Goal: Use online tool/utility: Utilize a website feature to perform a specific function

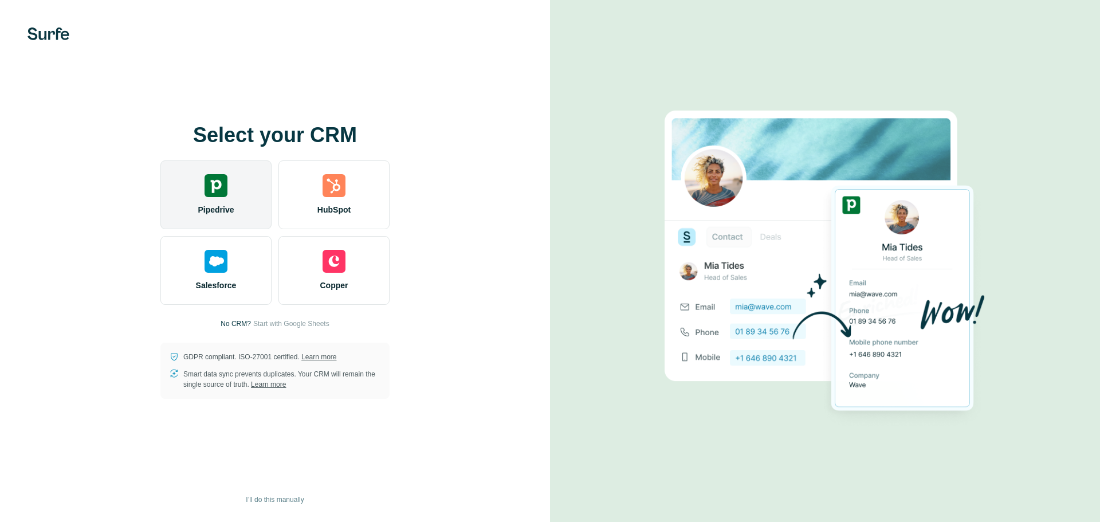
click at [216, 187] on img at bounding box center [216, 185] width 23 height 23
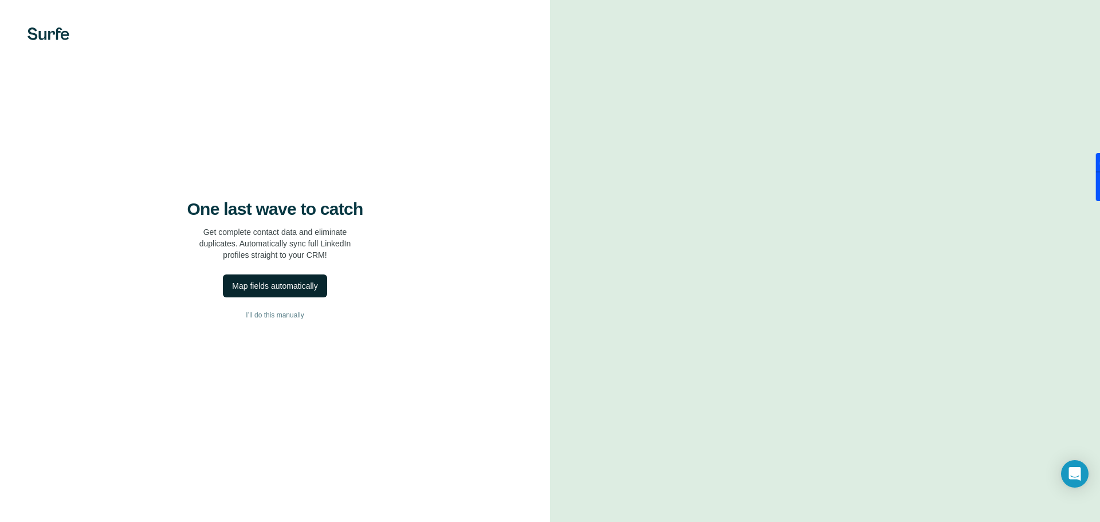
click at [257, 285] on div "Map fields automatically" at bounding box center [274, 285] width 85 height 11
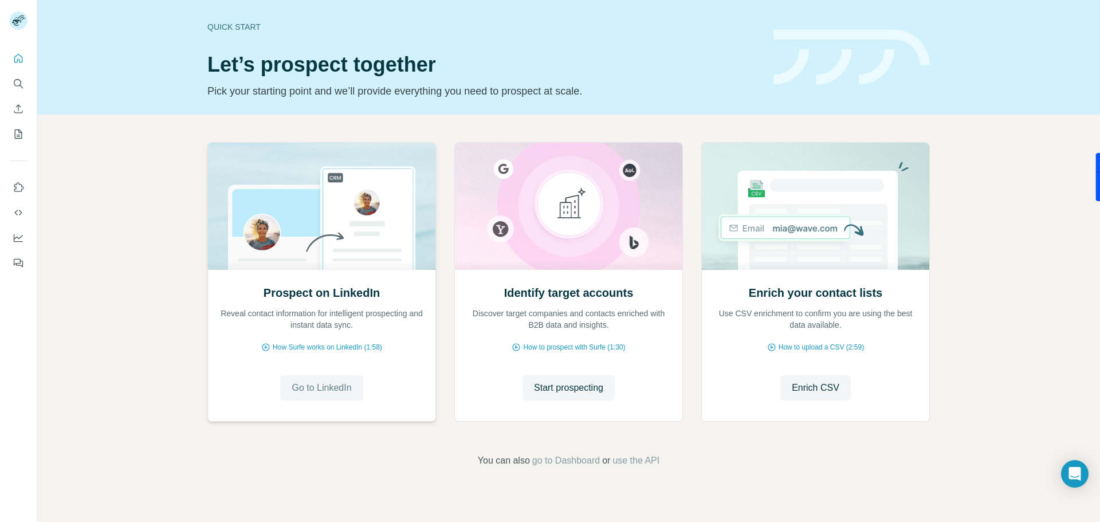
click at [307, 381] on span "Go to LinkedIn" at bounding box center [322, 388] width 60 height 14
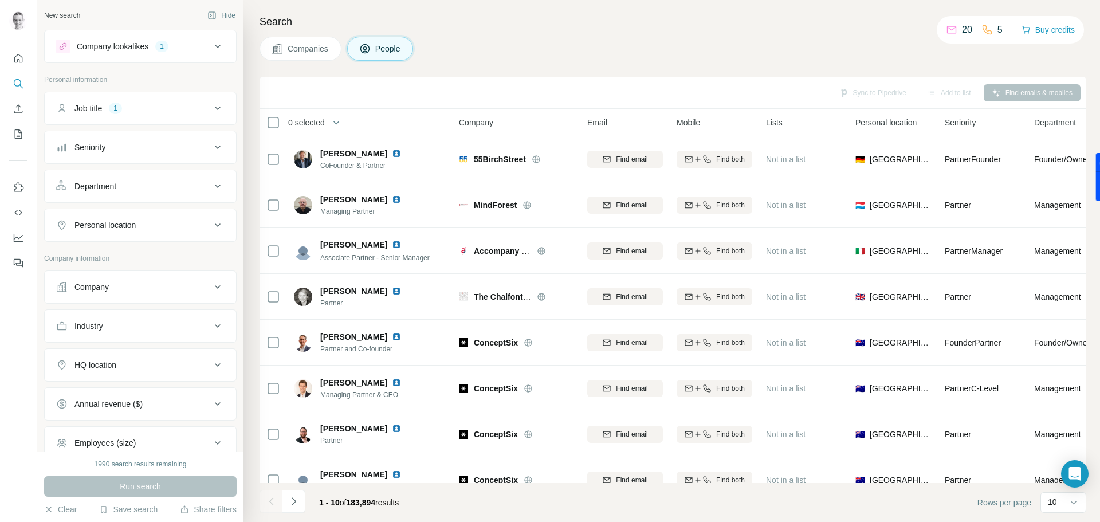
click at [94, 218] on button "Personal location" at bounding box center [140, 225] width 191 height 28
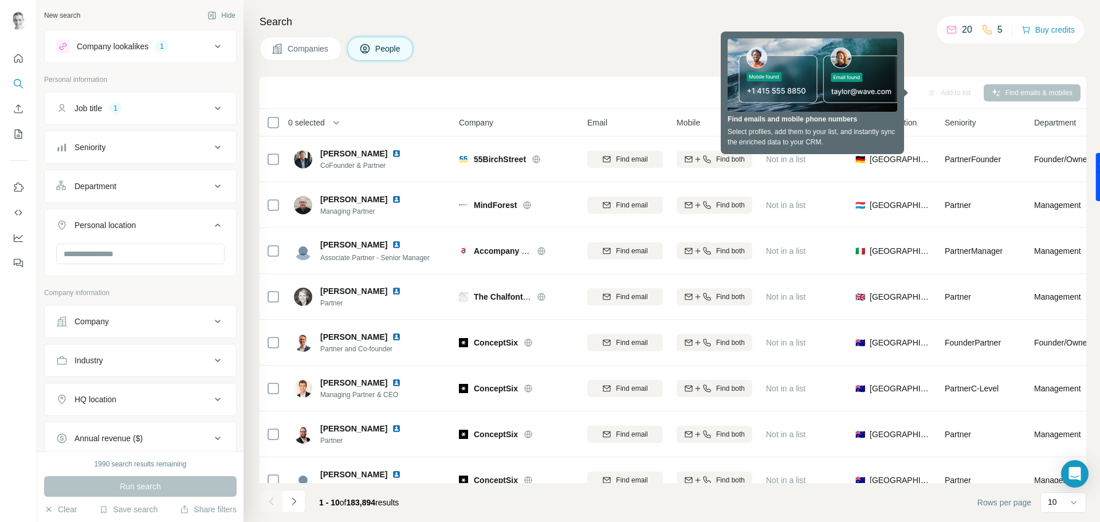
click at [94, 218] on button "Personal location" at bounding box center [140, 227] width 191 height 32
click at [100, 371] on button "HQ location" at bounding box center [140, 365] width 191 height 28
click at [136, 391] on input "text" at bounding box center [140, 393] width 168 height 21
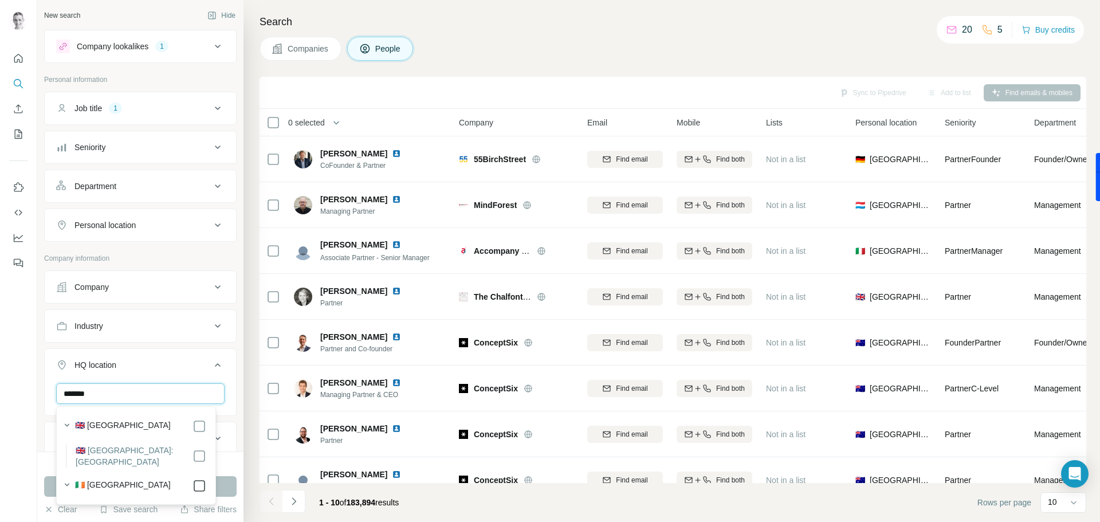
type input "*******"
click at [193, 480] on icon at bounding box center [200, 486] width 14 height 14
click at [38, 414] on div "New search Hide Company lookalikes 1 Personal information Job title 1 Seniority…" at bounding box center [140, 226] width 206 height 452
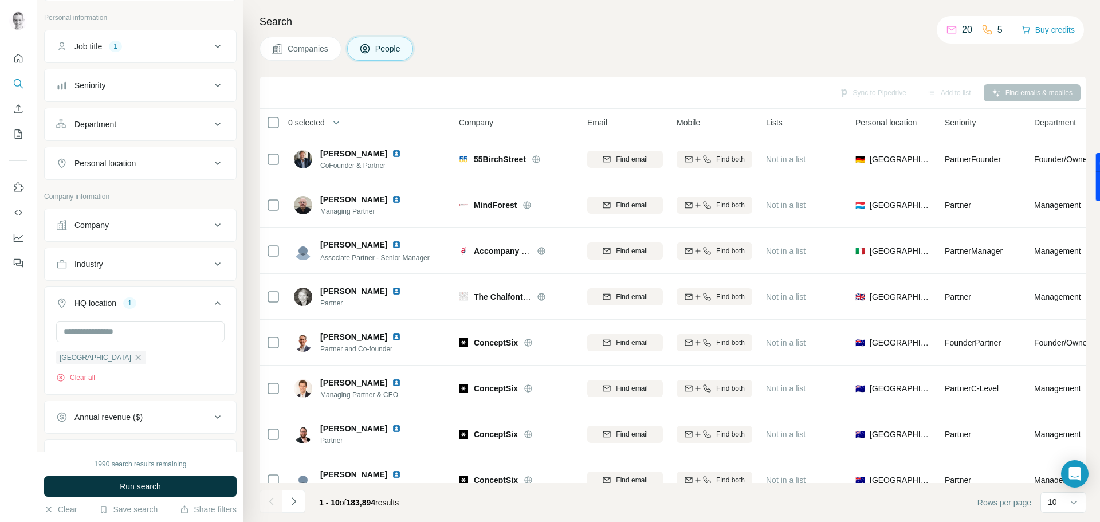
scroll to position [38, 0]
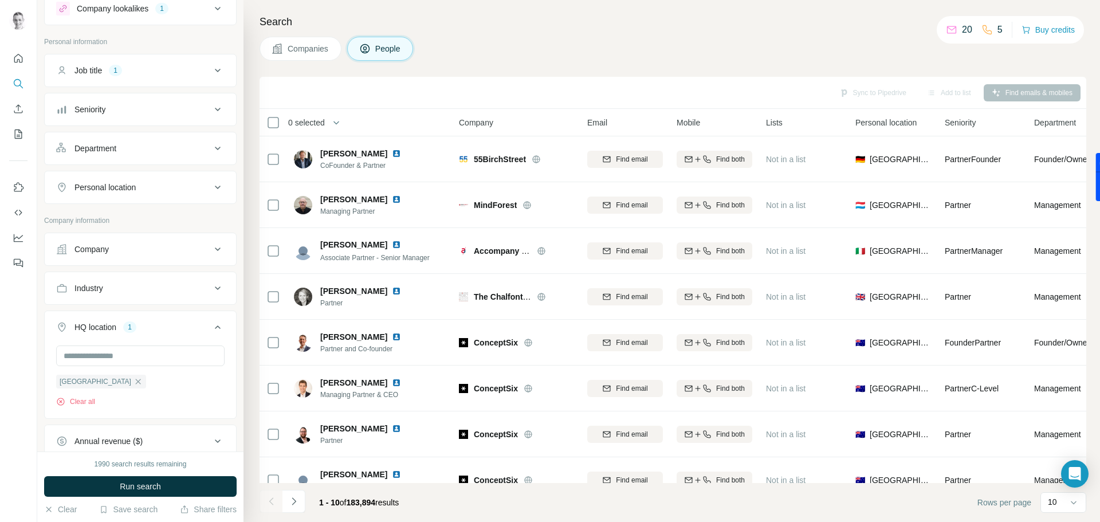
click at [151, 190] on div "Personal location" at bounding box center [133, 187] width 155 height 11
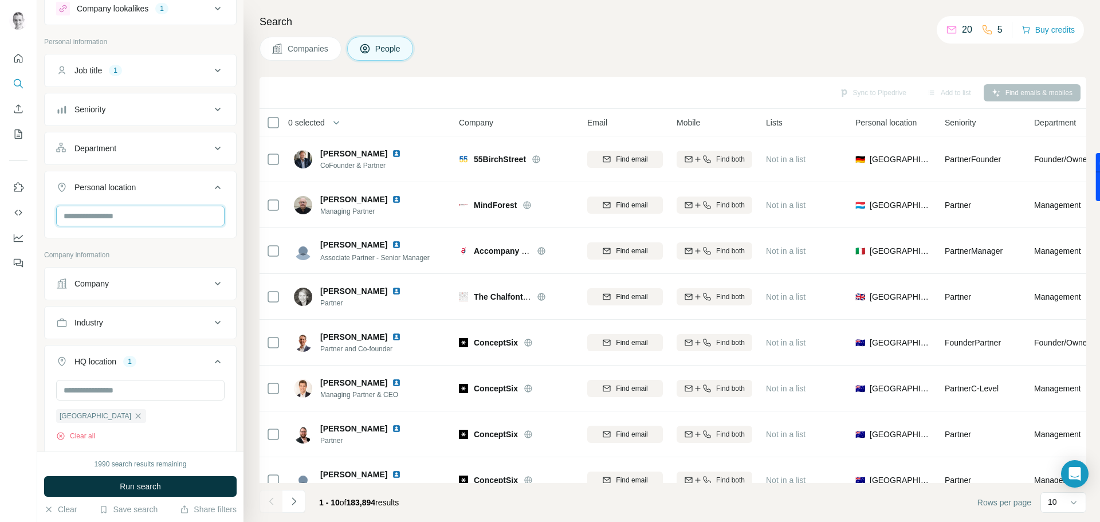
click at [89, 212] on input "text" at bounding box center [140, 216] width 168 height 21
type input "***"
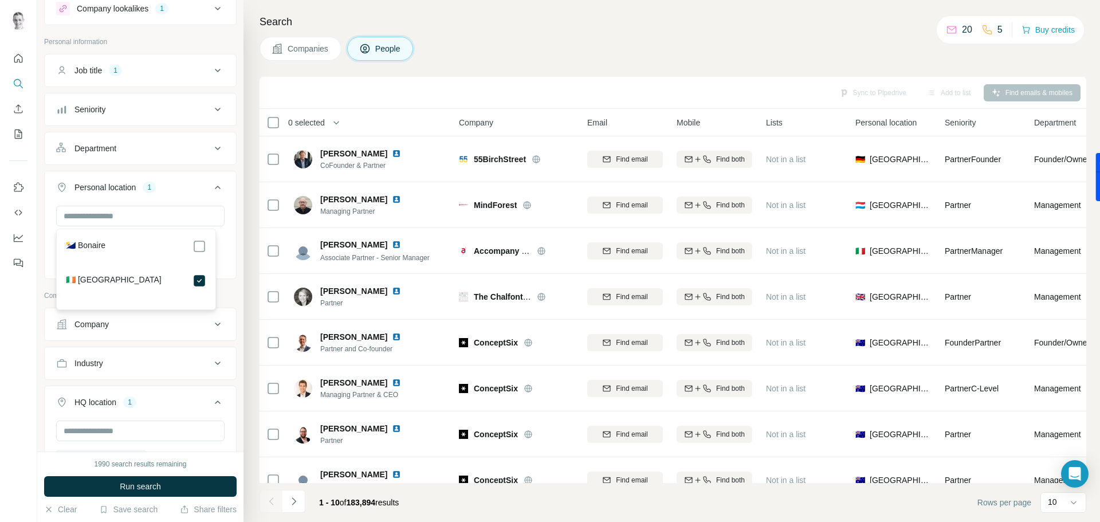
click at [37, 310] on div at bounding box center [18, 261] width 37 height 522
click at [105, 111] on div "Seniority" at bounding box center [89, 109] width 31 height 11
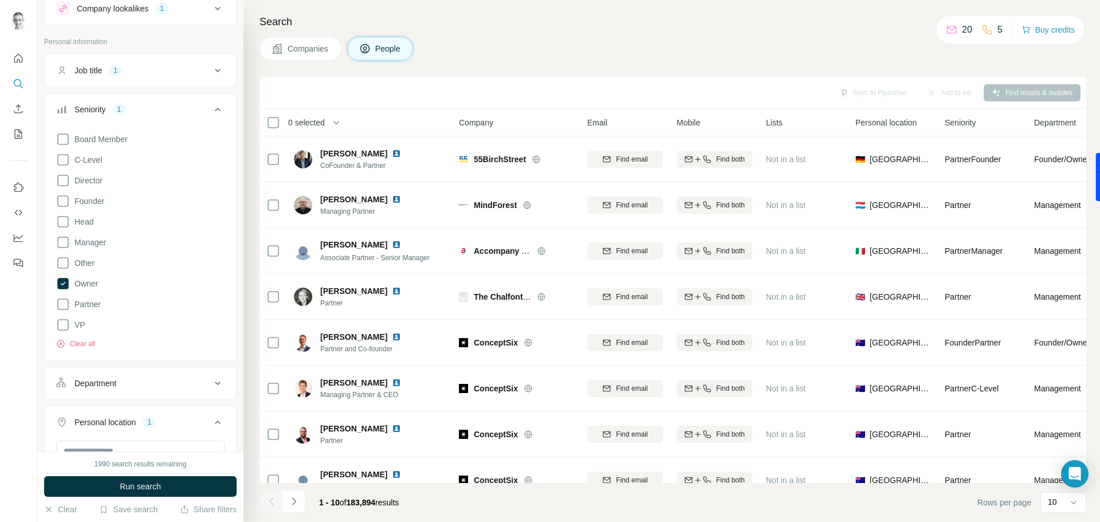
click at [35, 288] on div at bounding box center [18, 261] width 37 height 522
click at [38, 281] on div "New search Hide Company lookalikes 1 Personal information Job title 1 Seniority…" at bounding box center [140, 226] width 206 height 452
click at [215, 111] on icon at bounding box center [218, 109] width 6 height 3
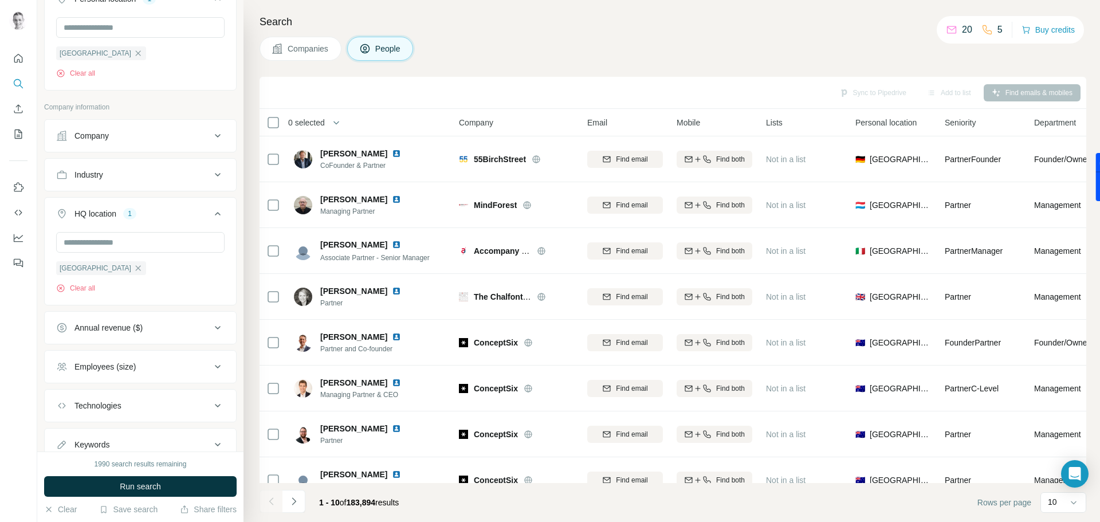
scroll to position [246, 0]
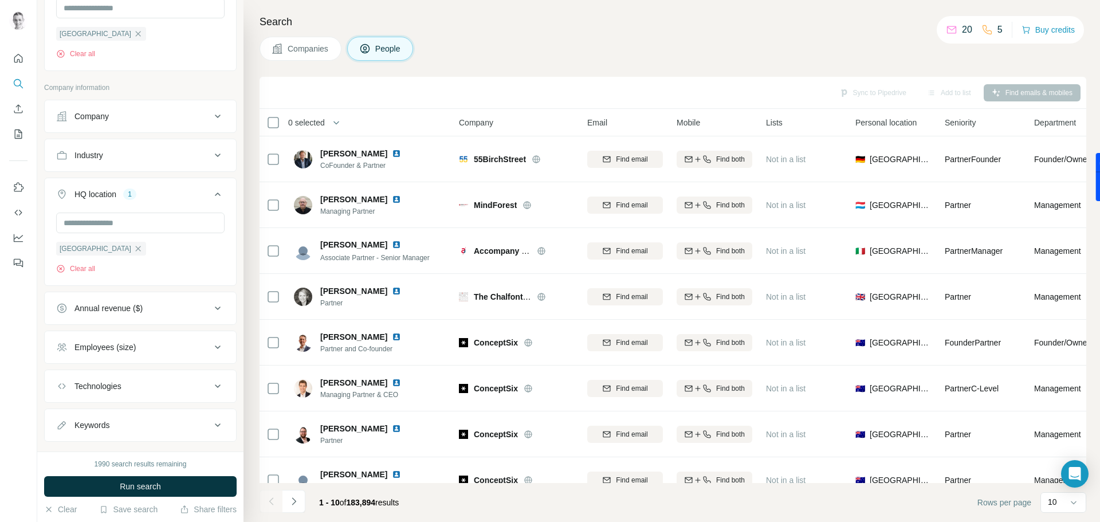
click at [127, 337] on button "Employees (size)" at bounding box center [140, 348] width 191 height 28
click at [64, 392] on icon at bounding box center [63, 394] width 14 height 14
click at [62, 413] on icon at bounding box center [63, 415] width 14 height 14
click at [131, 491] on span "Run search" at bounding box center [140, 486] width 41 height 11
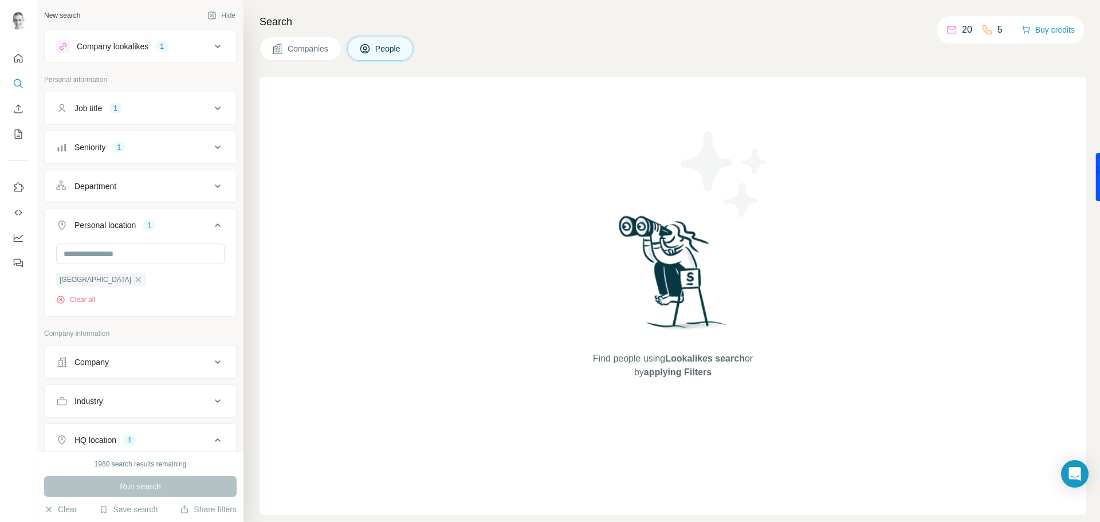
click at [211, 44] on icon at bounding box center [218, 47] width 14 height 14
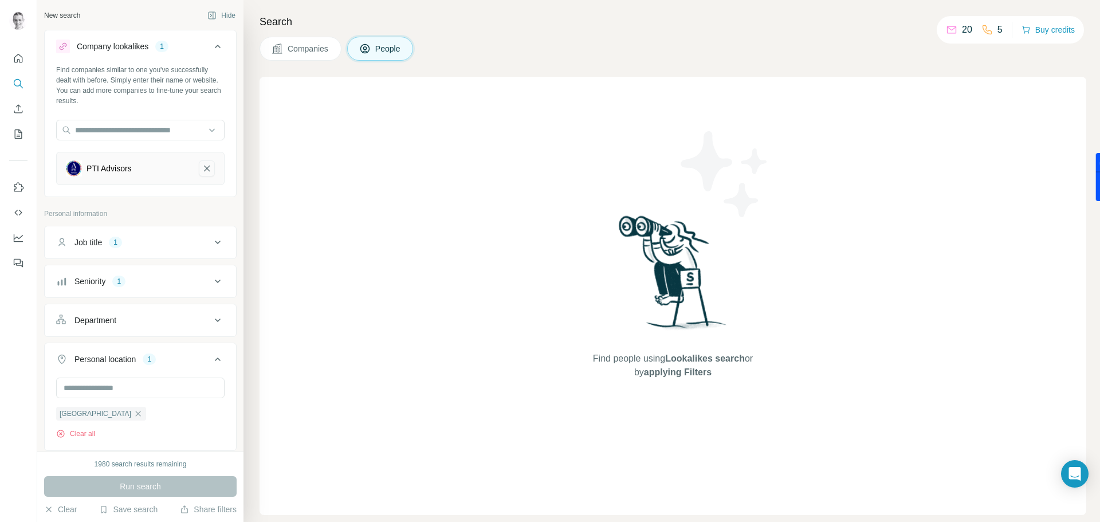
click at [204, 167] on icon "PTI Advisors-remove-button" at bounding box center [207, 169] width 6 height 6
